Goal: Information Seeking & Learning: Learn about a topic

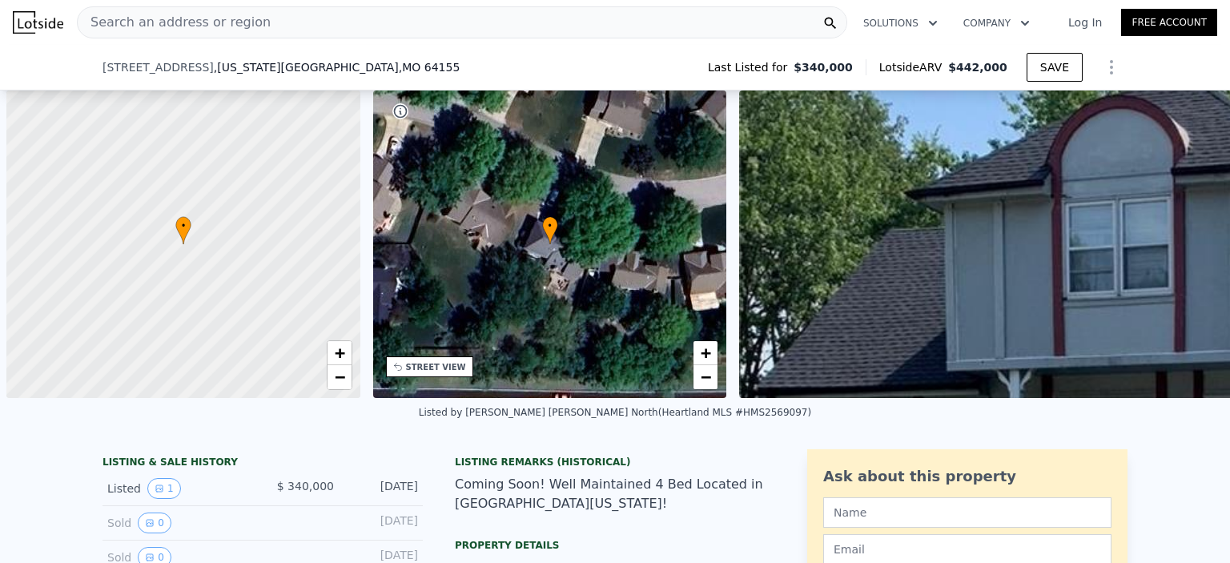
scroll to position [0, 6]
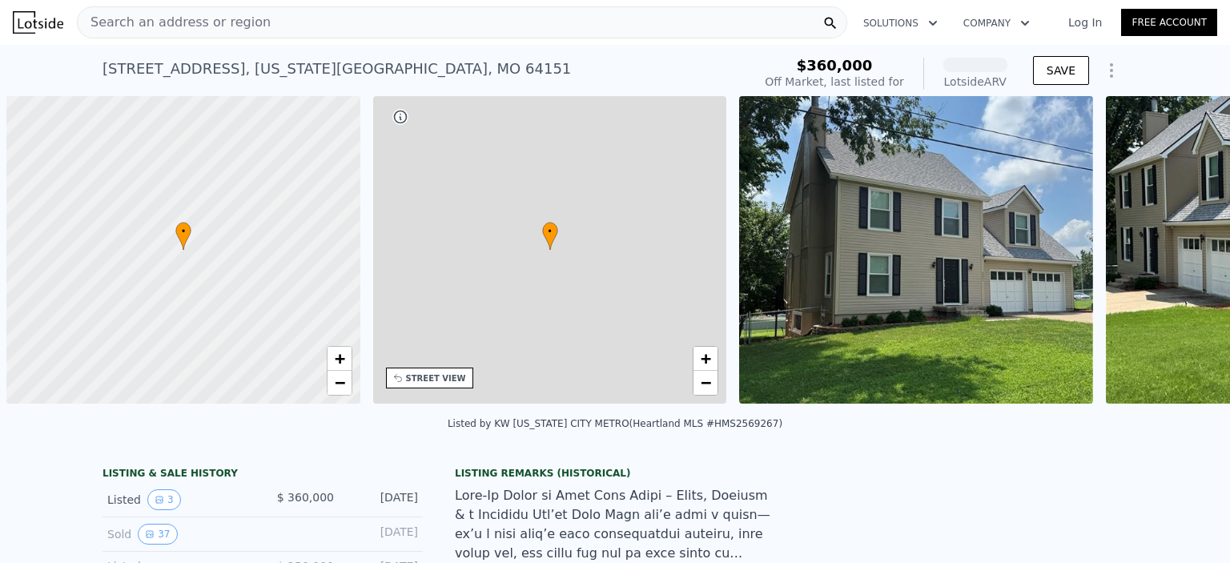
scroll to position [0, 6]
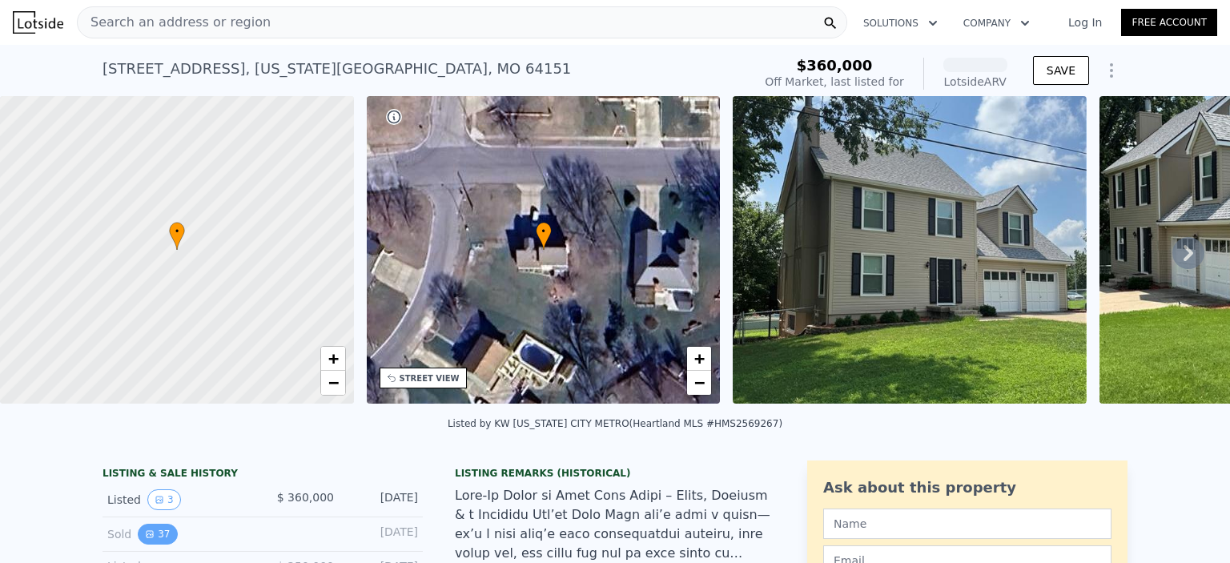
click at [151, 545] on button "37" at bounding box center [157, 534] width 39 height 21
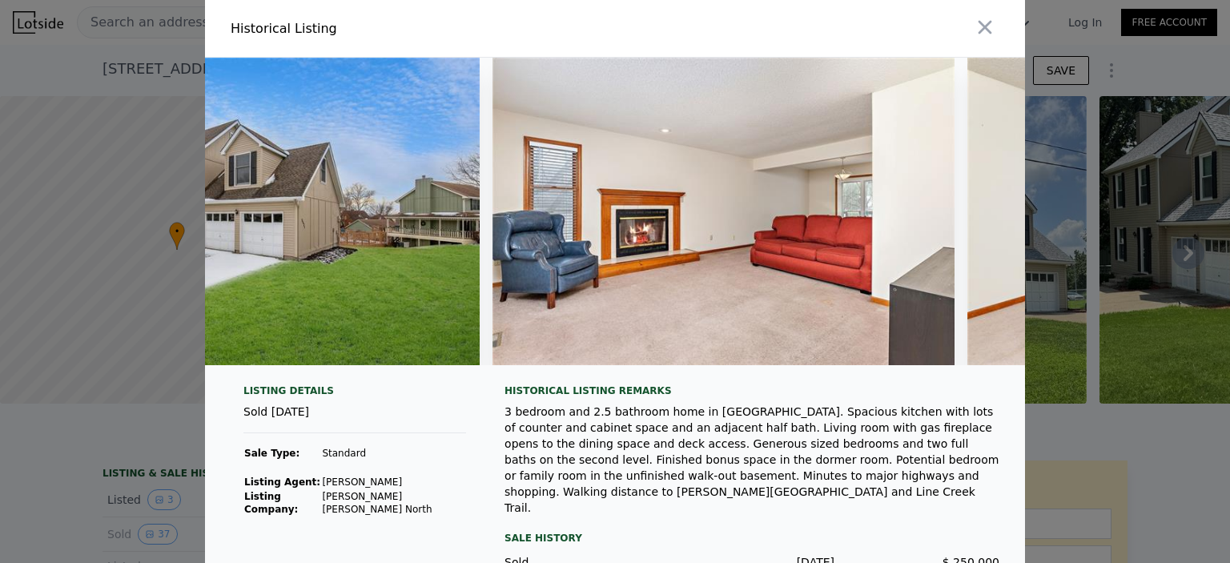
scroll to position [0, 0]
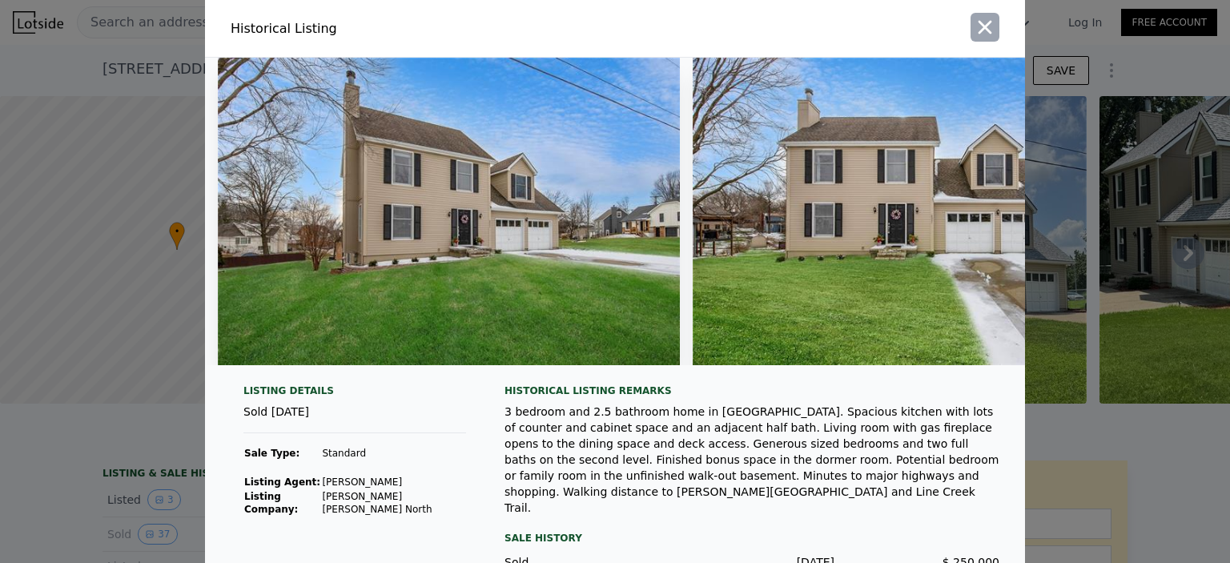
click at [978, 21] on icon "button" at bounding box center [985, 27] width 22 height 22
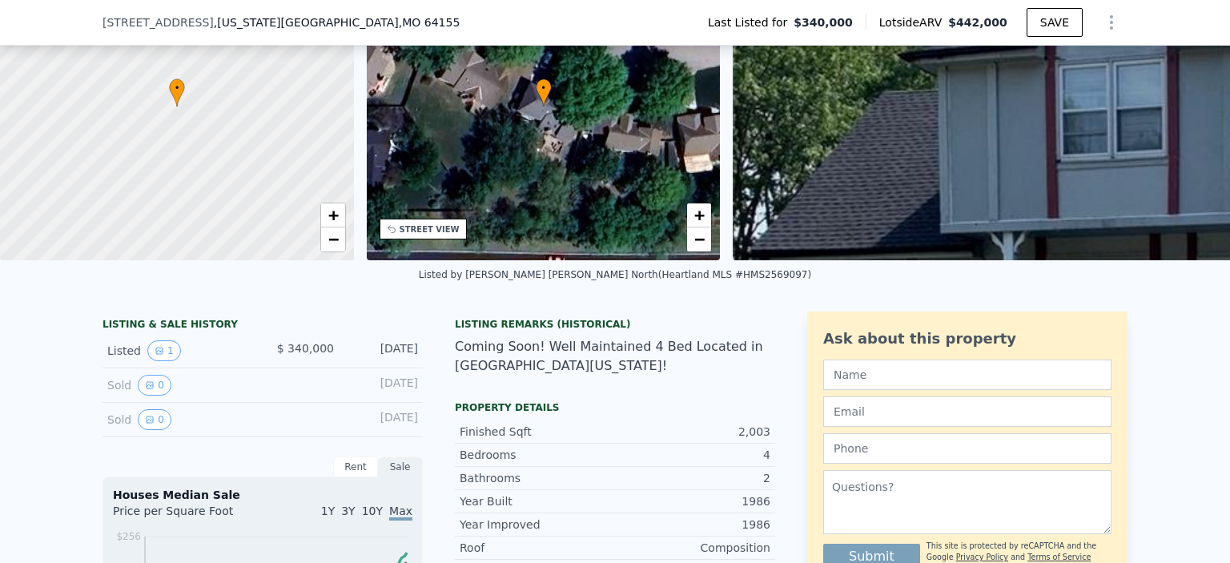
scroll to position [160, 0]
